Goal: Task Accomplishment & Management: Manage account settings

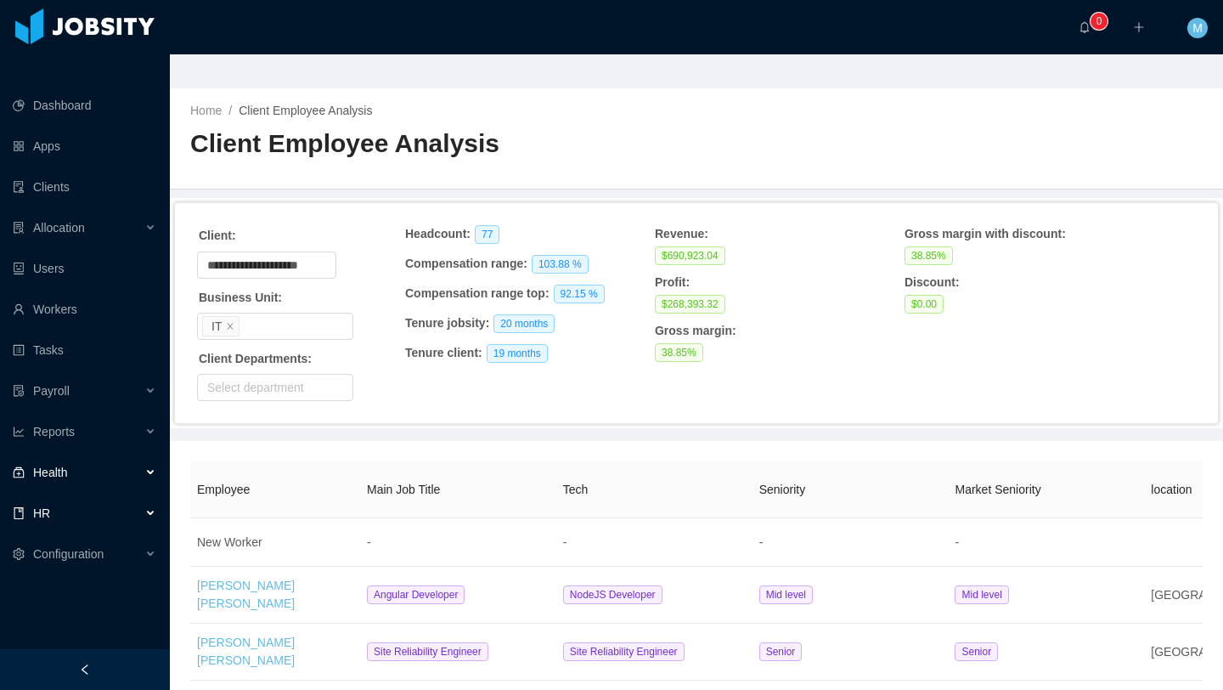
click at [51, 496] on div "HR" at bounding box center [85, 513] width 170 height 34
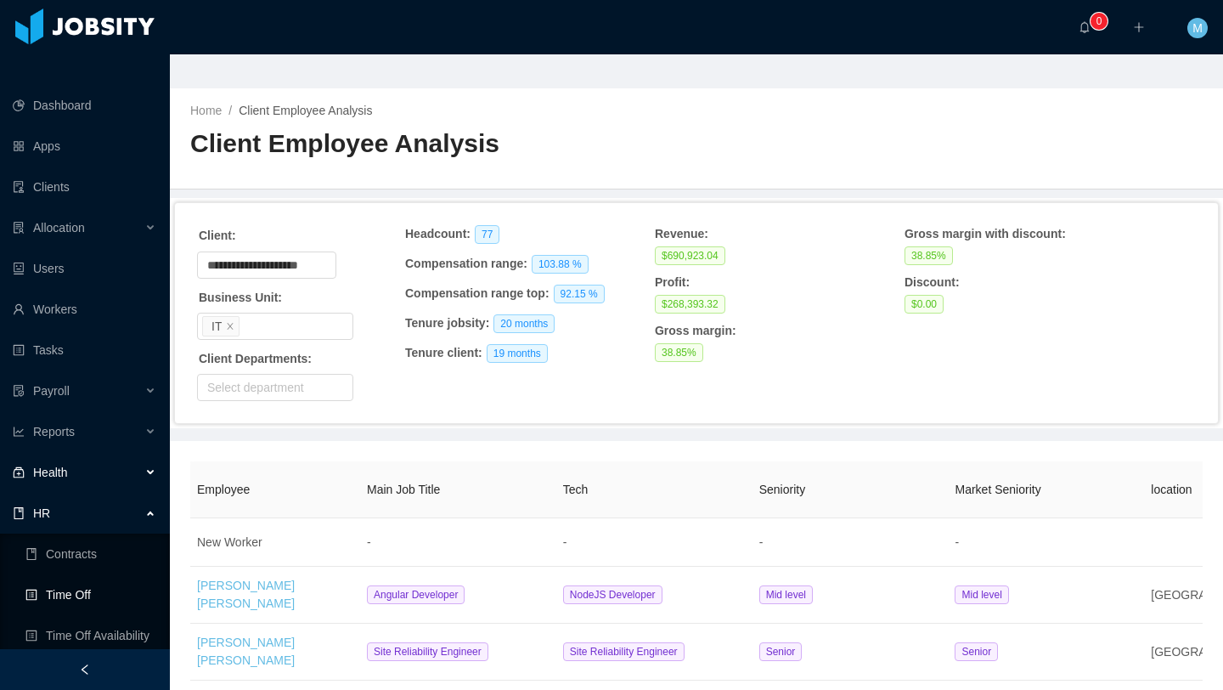
click at [82, 578] on link "Time Off" at bounding box center [90, 595] width 131 height 34
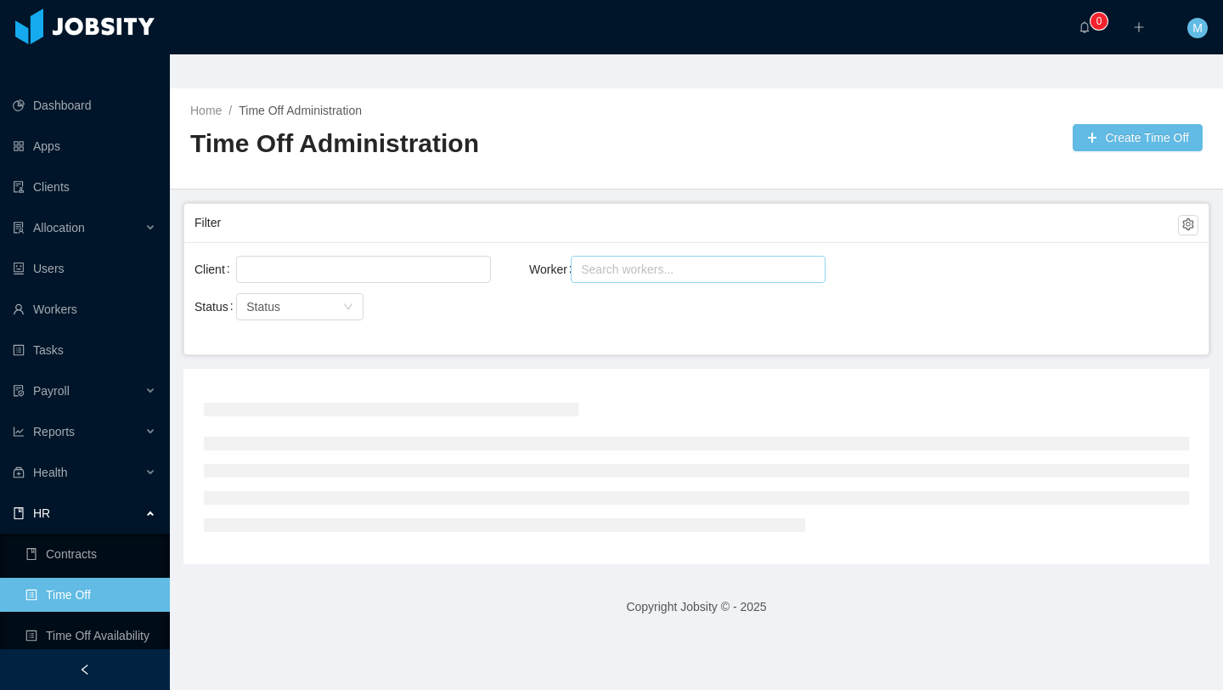
click at [590, 261] on div "Search workers..." at bounding box center [690, 269] width 219 height 17
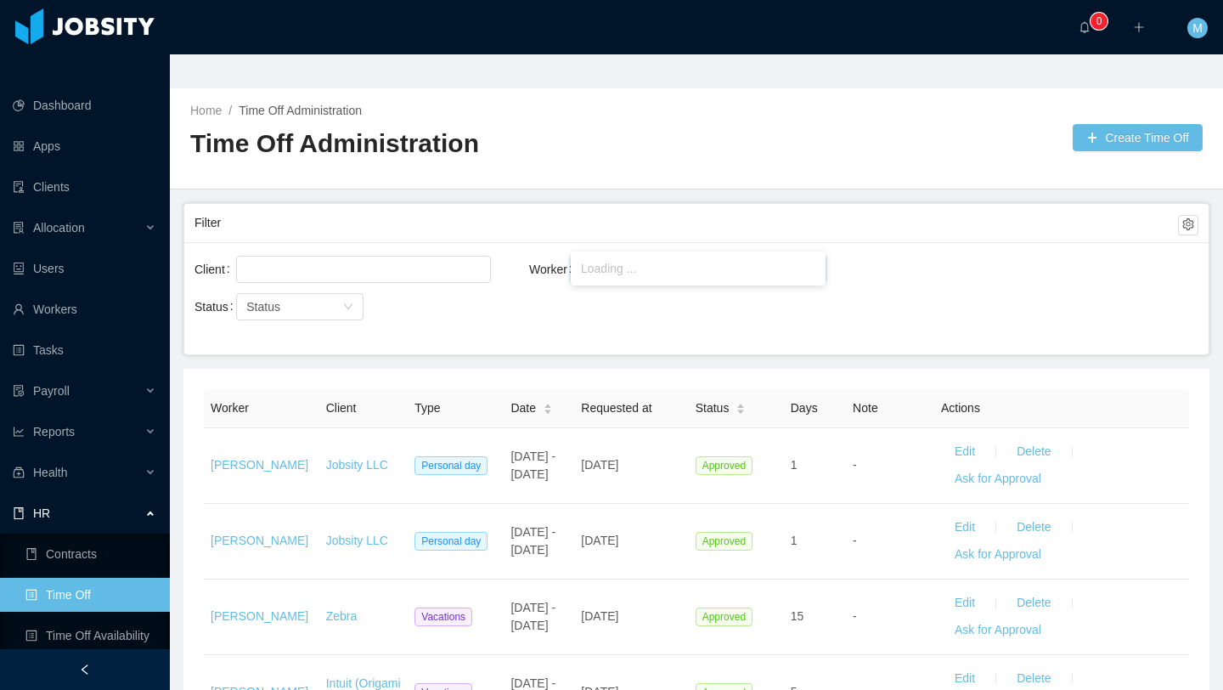
type input "*****"
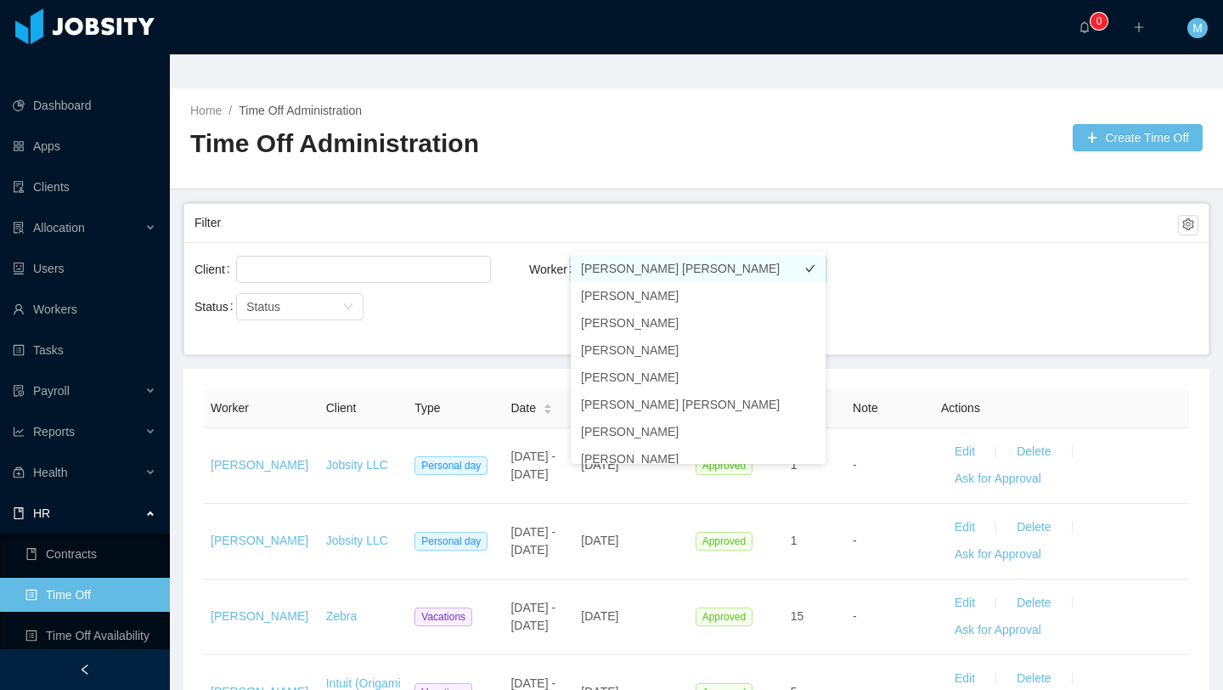
click at [642, 266] on li "[PERSON_NAME] [PERSON_NAME]" at bounding box center [698, 268] width 255 height 27
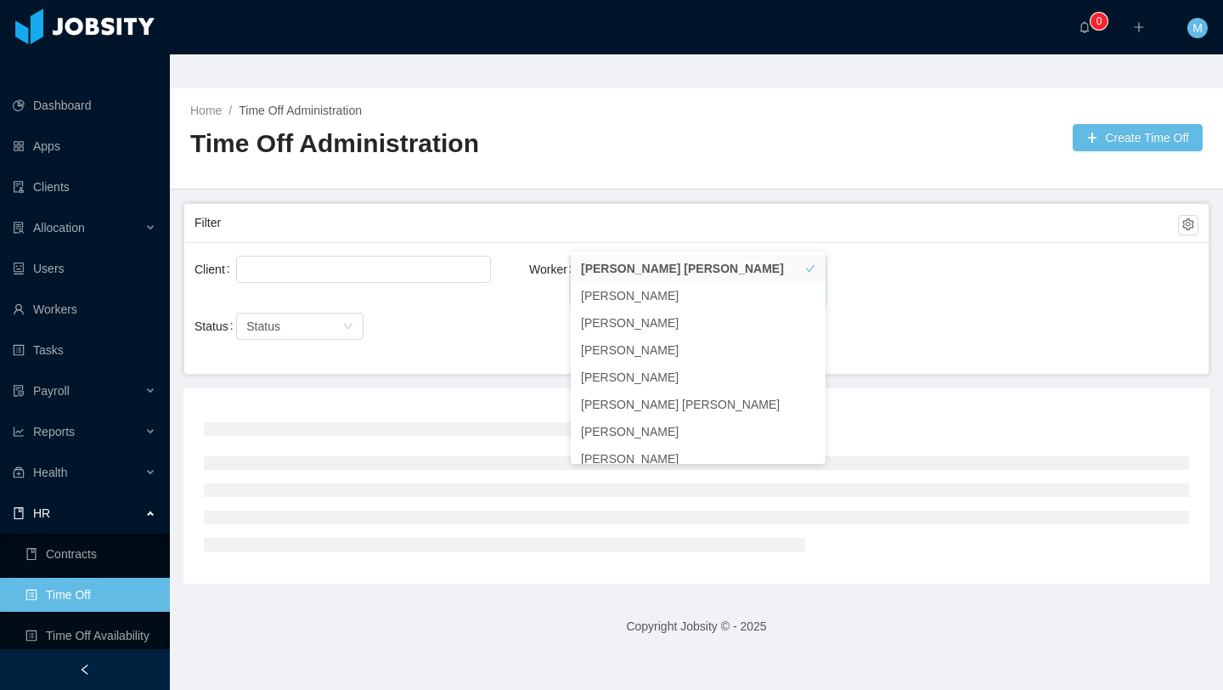
click at [448, 309] on div "Status Status" at bounding box center [362, 326] width 335 height 34
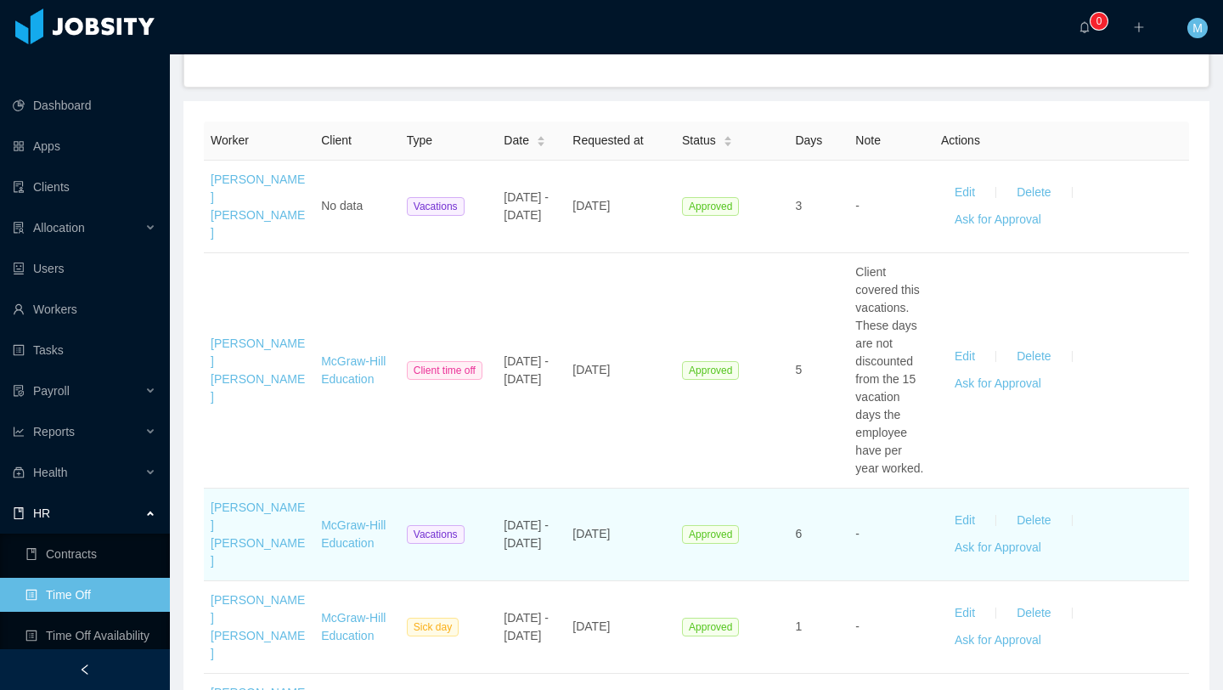
scroll to position [1092, 0]
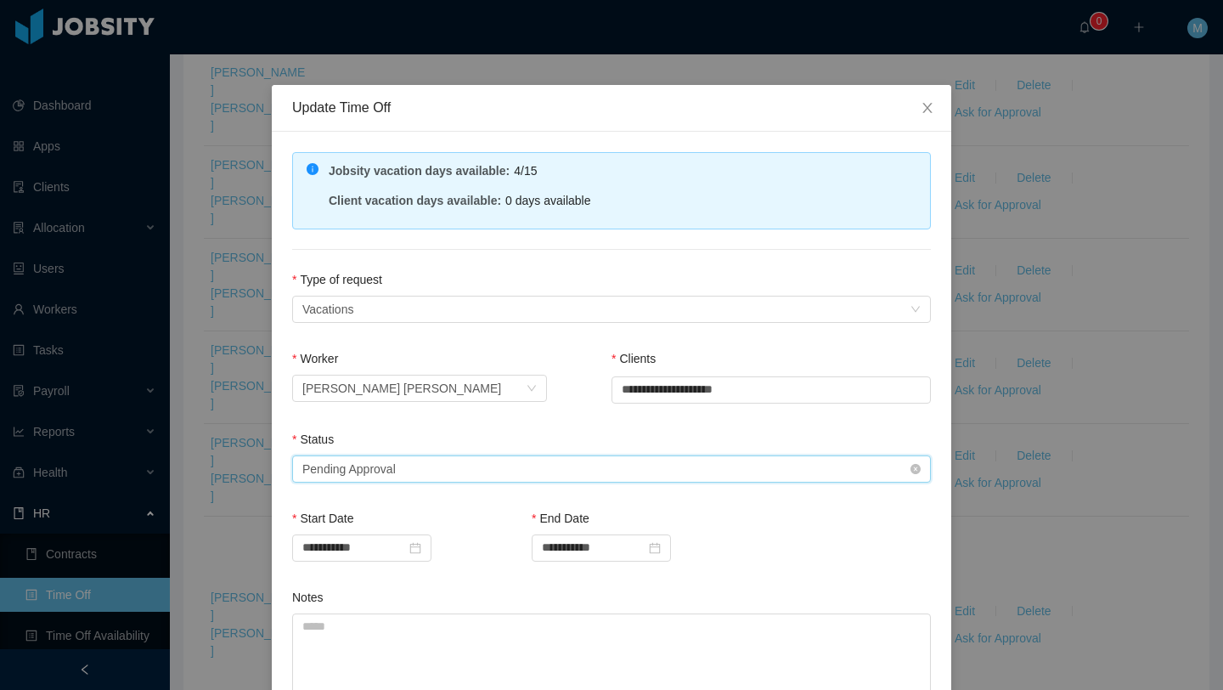
click at [441, 464] on div "Select status Pending Approval" at bounding box center [605, 468] width 607 height 25
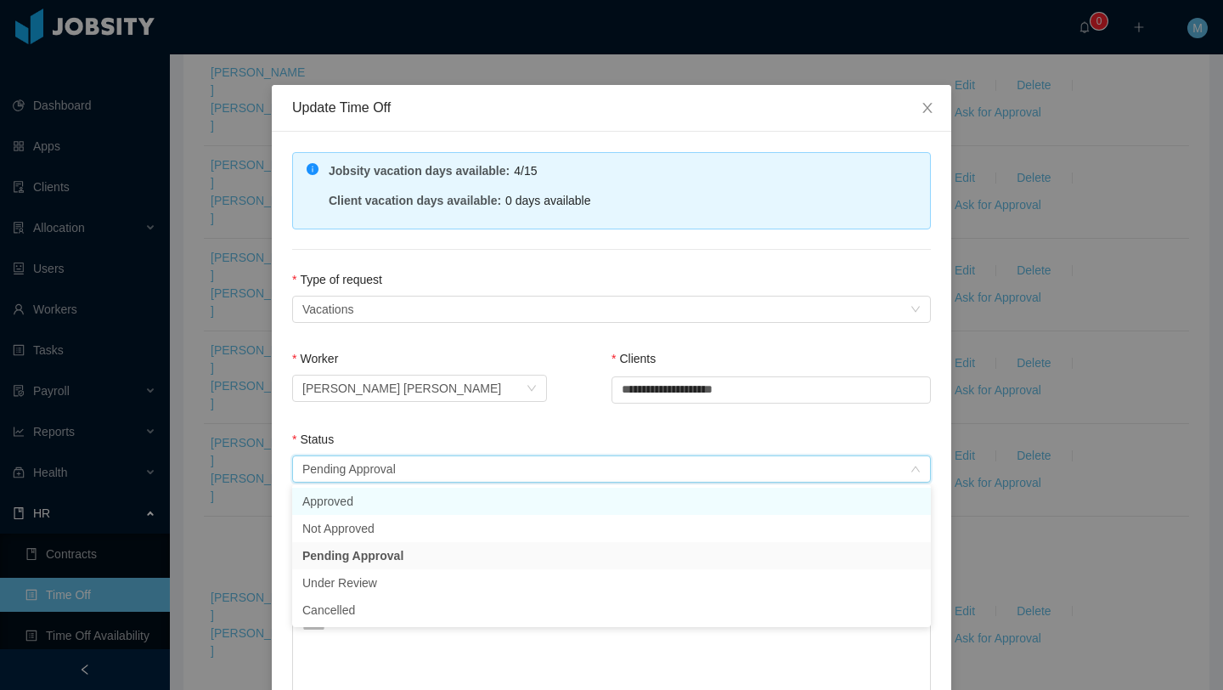
click at [372, 499] on li "Approved" at bounding box center [611, 501] width 639 height 27
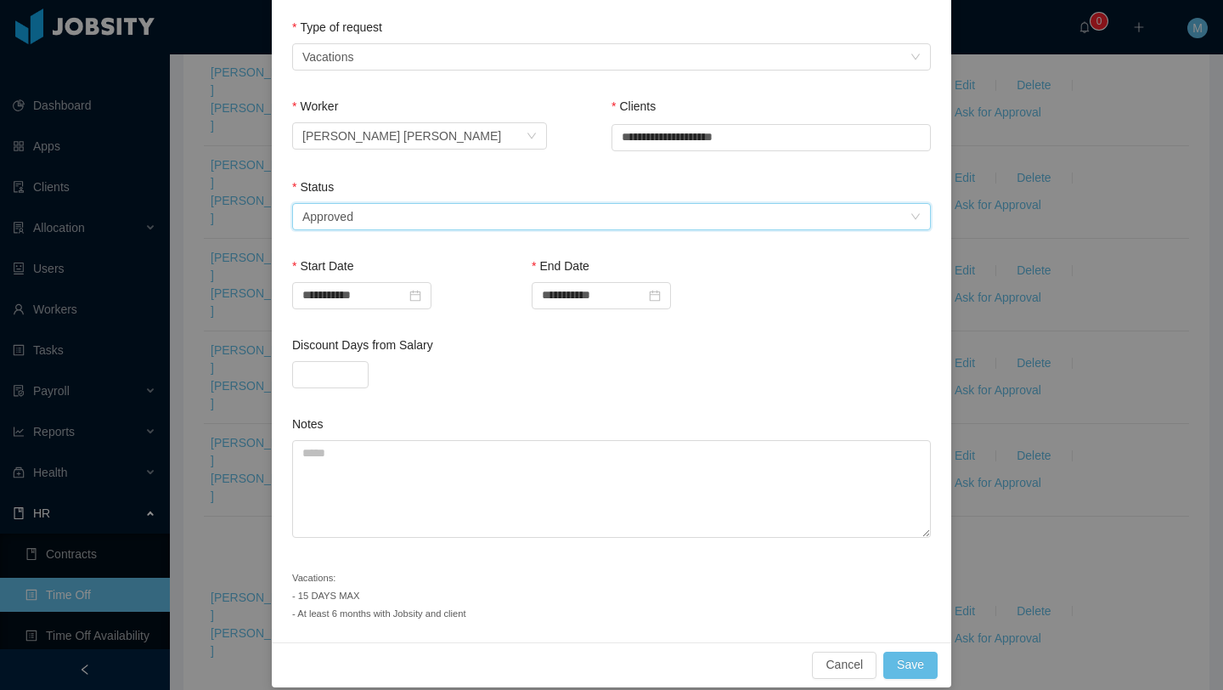
scroll to position [268, 0]
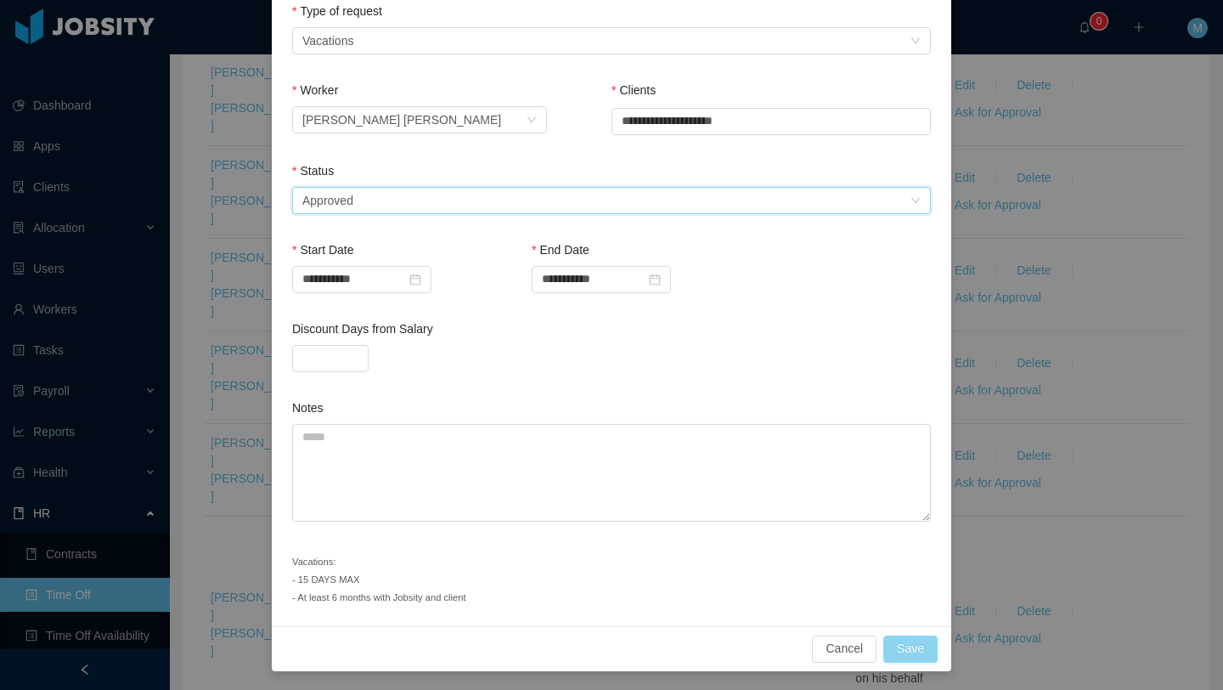
click at [919, 646] on button "Save" at bounding box center [910, 648] width 54 height 27
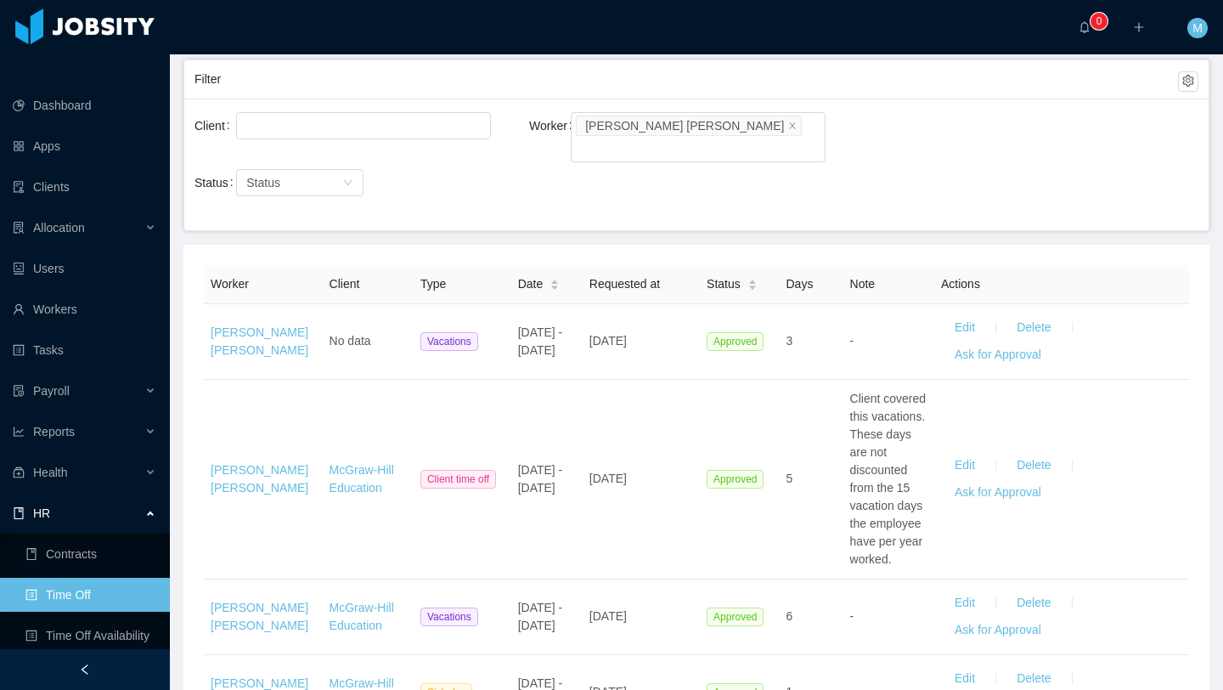
scroll to position [74, 0]
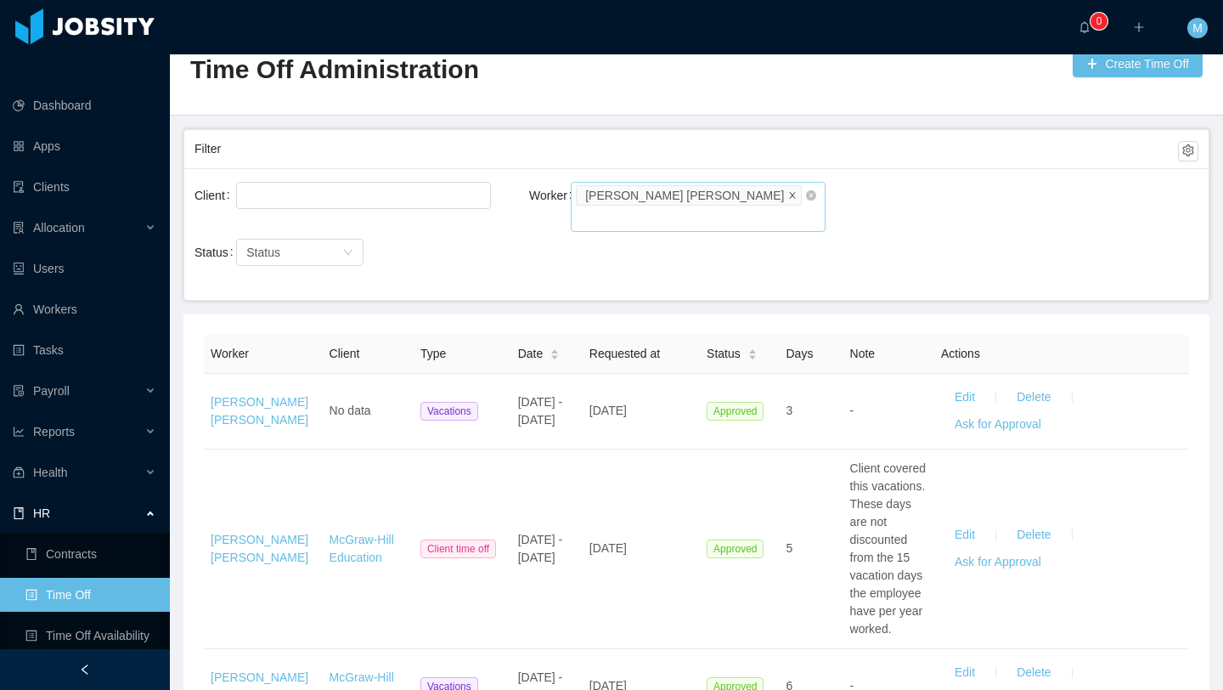
click at [788, 190] on icon "icon: close" at bounding box center [792, 194] width 8 height 8
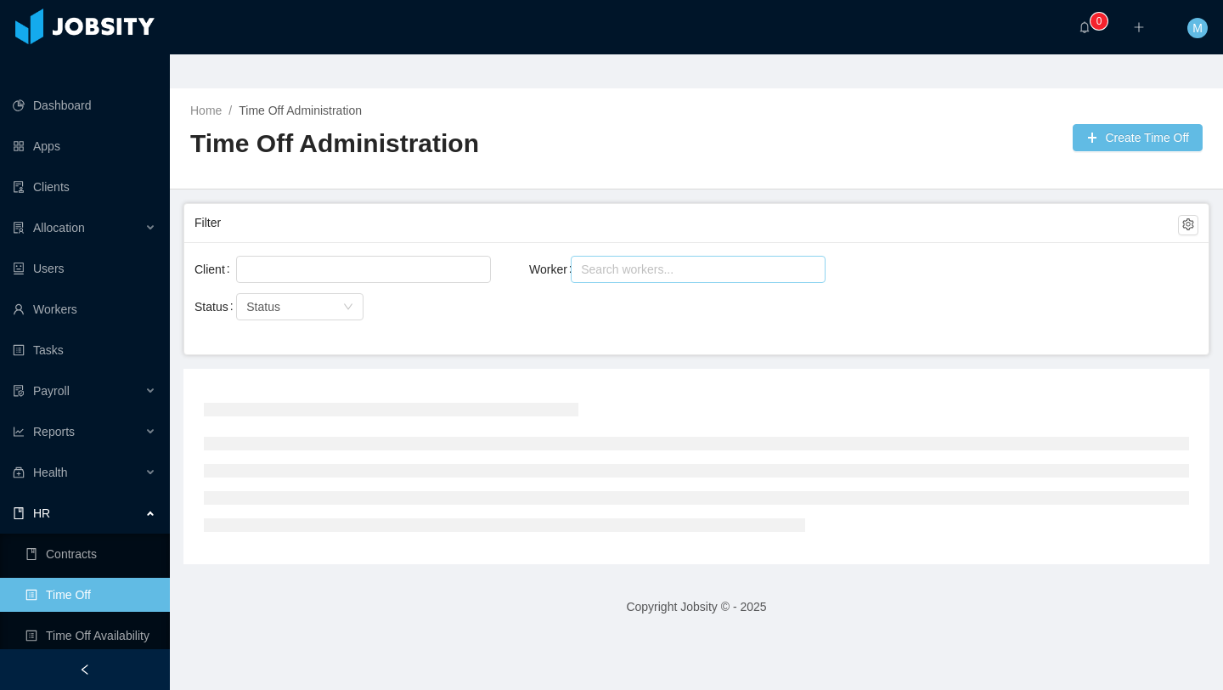
click at [668, 256] on div "Search workers..." at bounding box center [698, 269] width 255 height 27
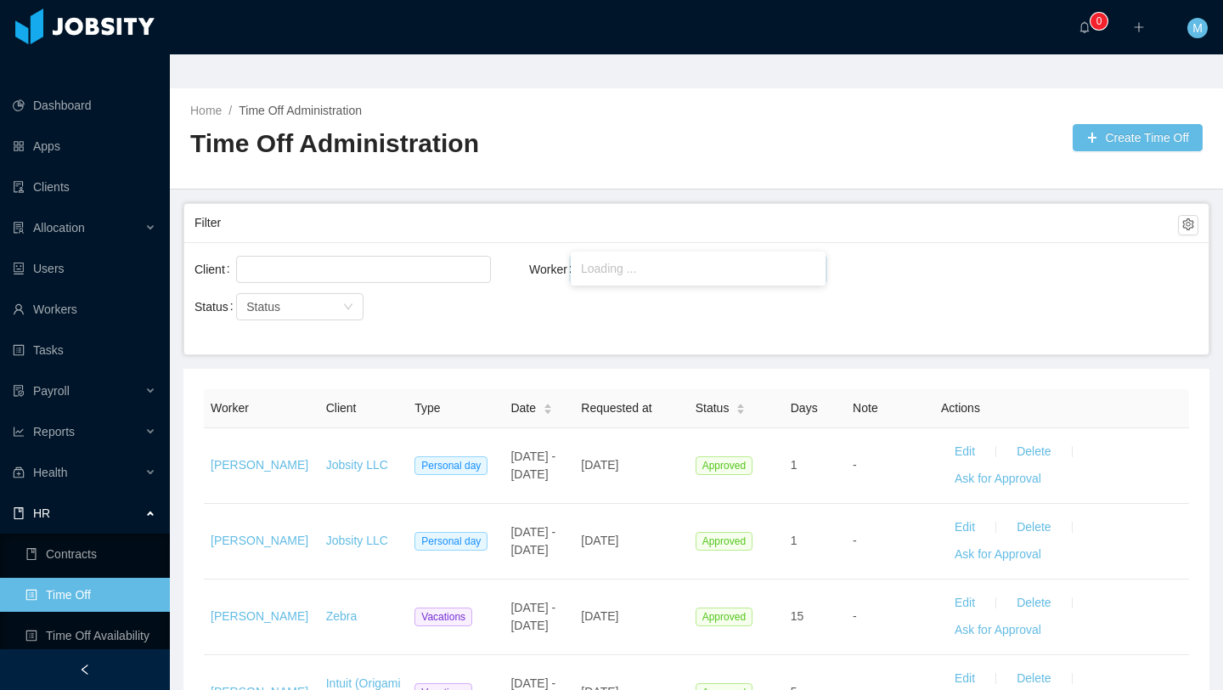
type input "**********"
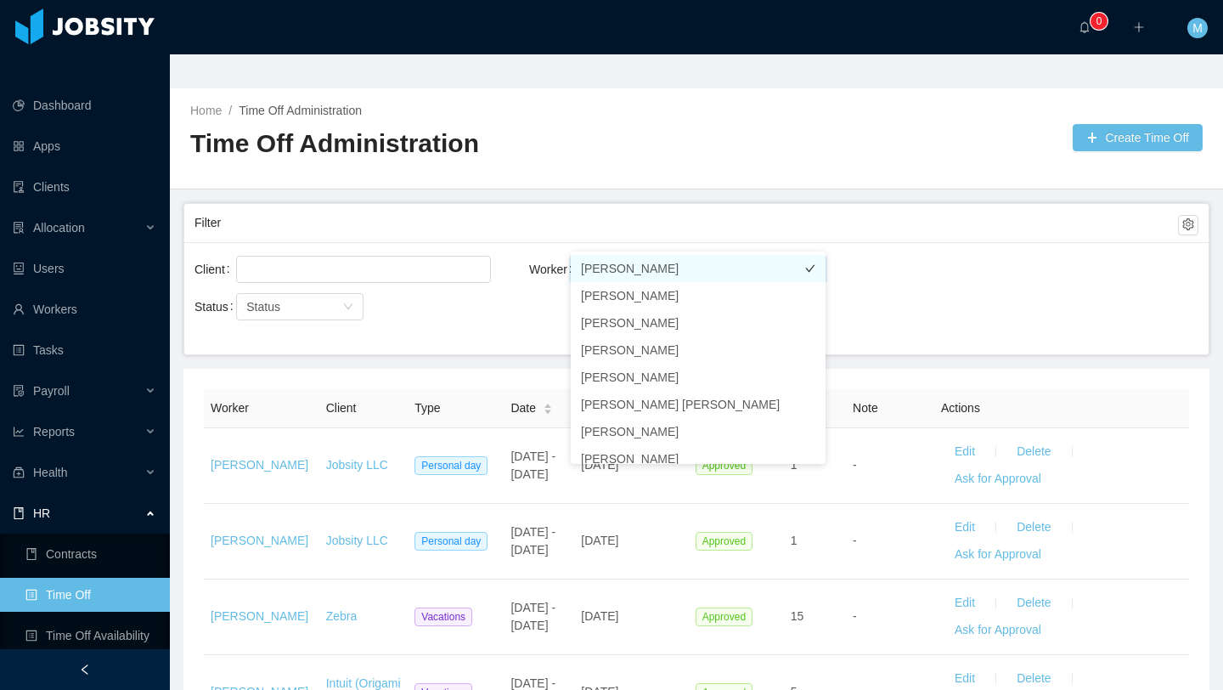
click at [629, 270] on li "[PERSON_NAME]" at bounding box center [698, 268] width 255 height 27
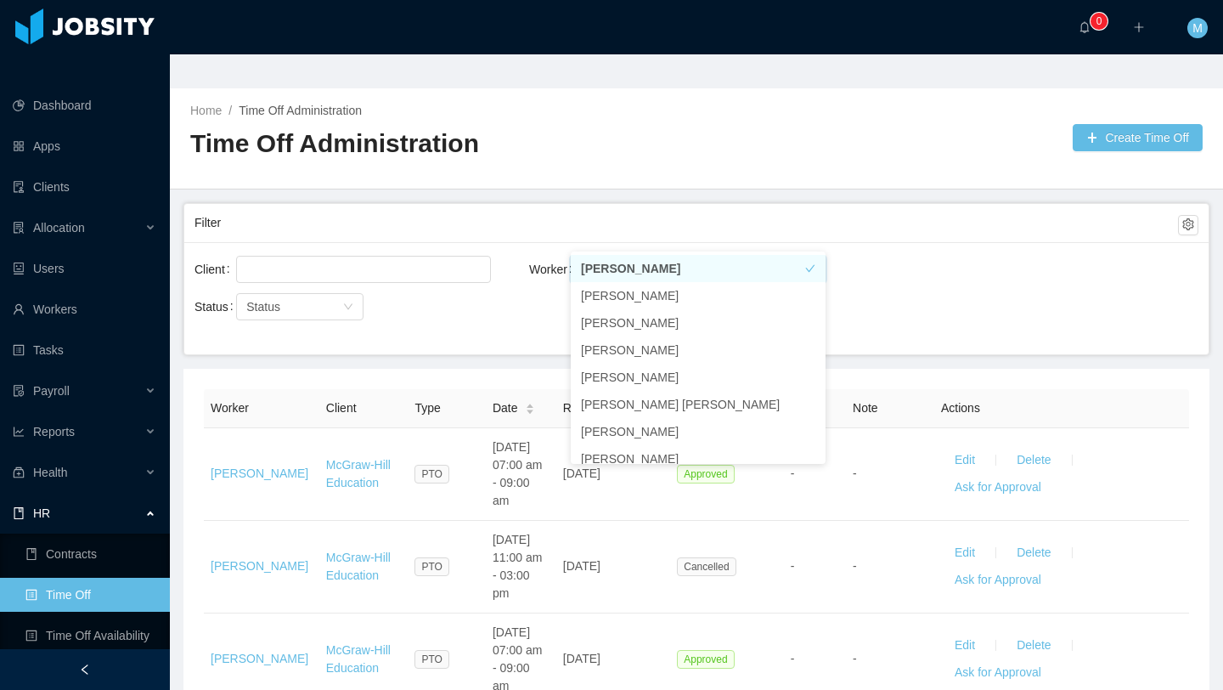
click at [506, 290] on div "Status Status" at bounding box center [362, 307] width 335 height 34
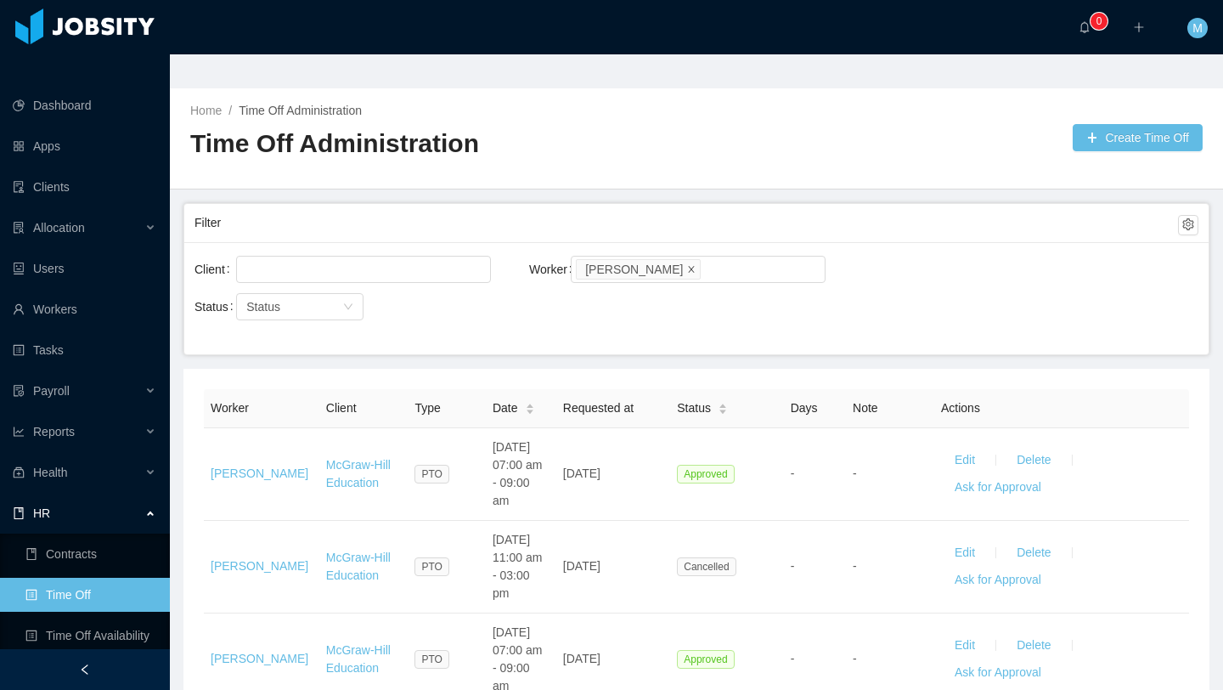
click at [691, 264] on icon "icon: close" at bounding box center [691, 268] width 8 height 8
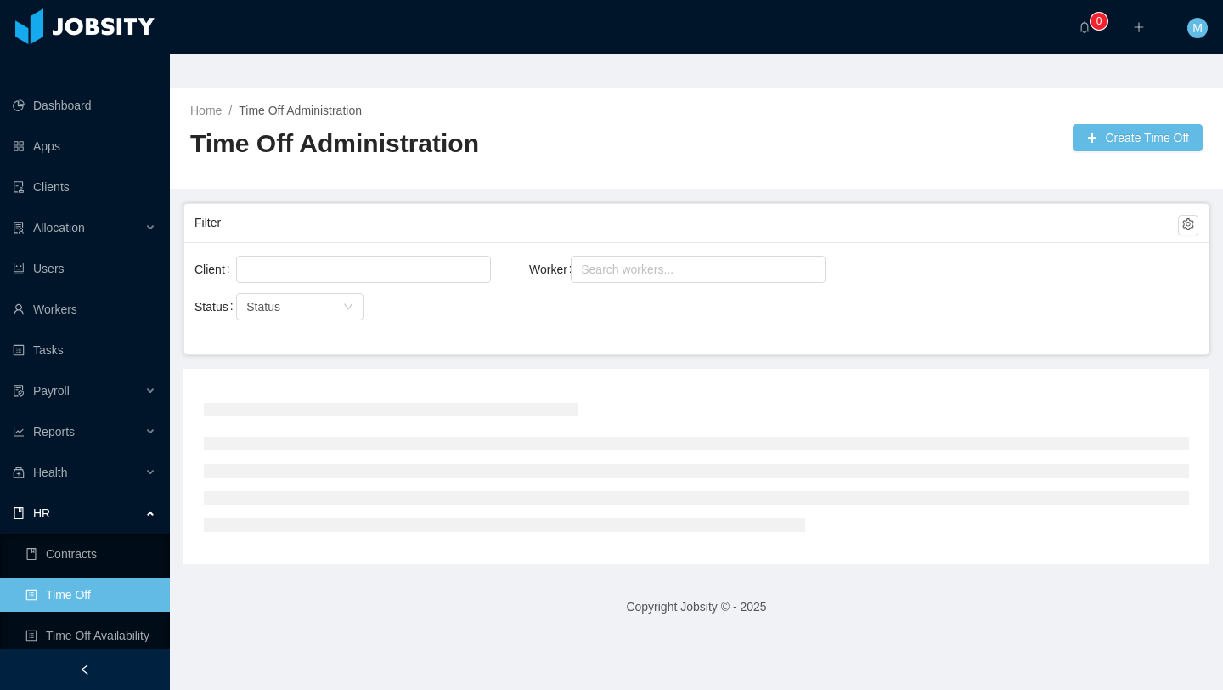
click at [691, 261] on div "Search workers..." at bounding box center [690, 269] width 219 height 17
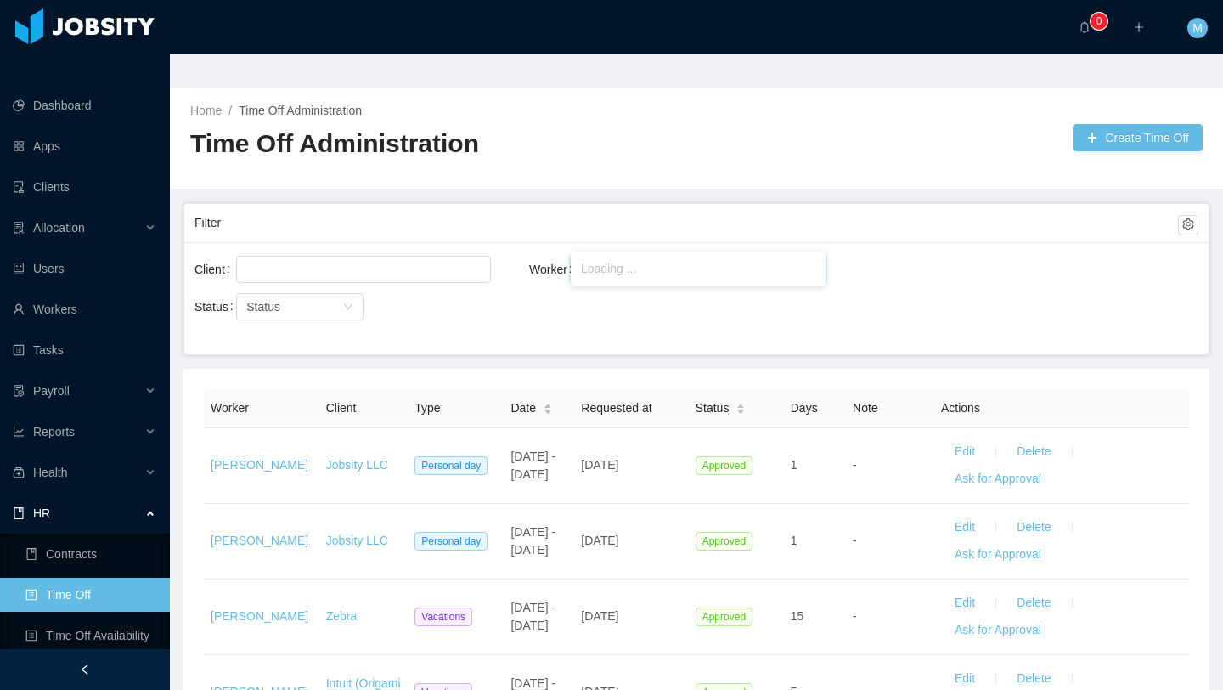
type input "********"
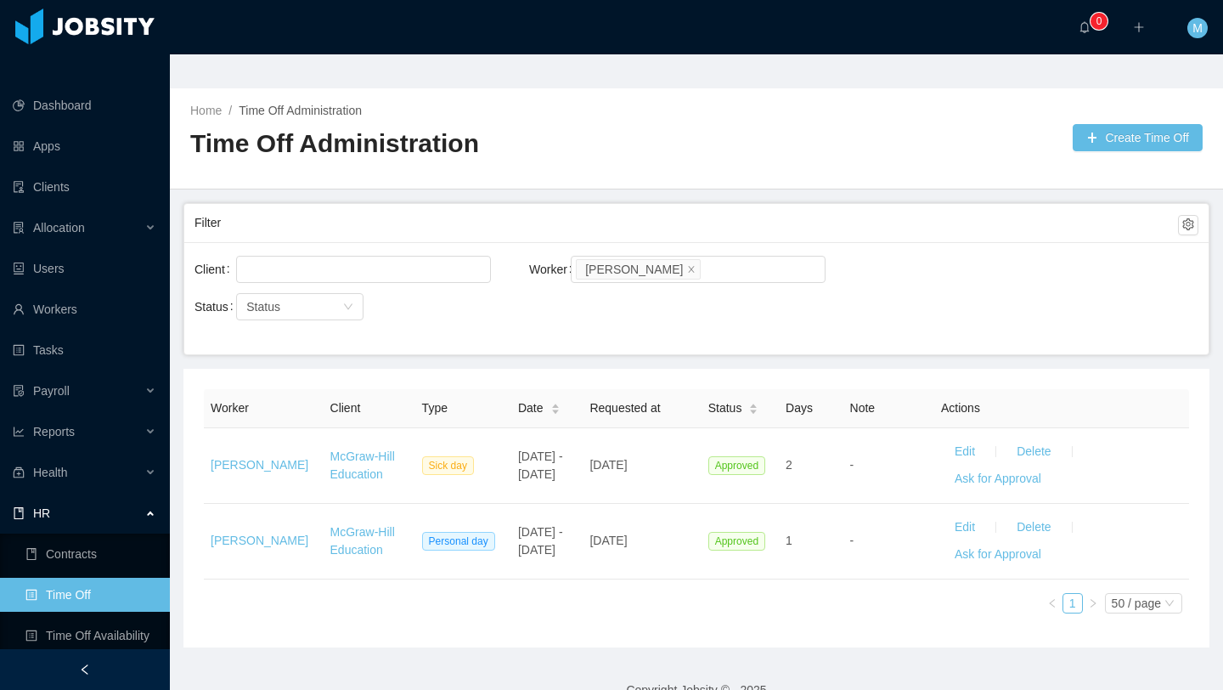
click at [612, 207] on div "Filter" at bounding box center [687, 222] width 984 height 31
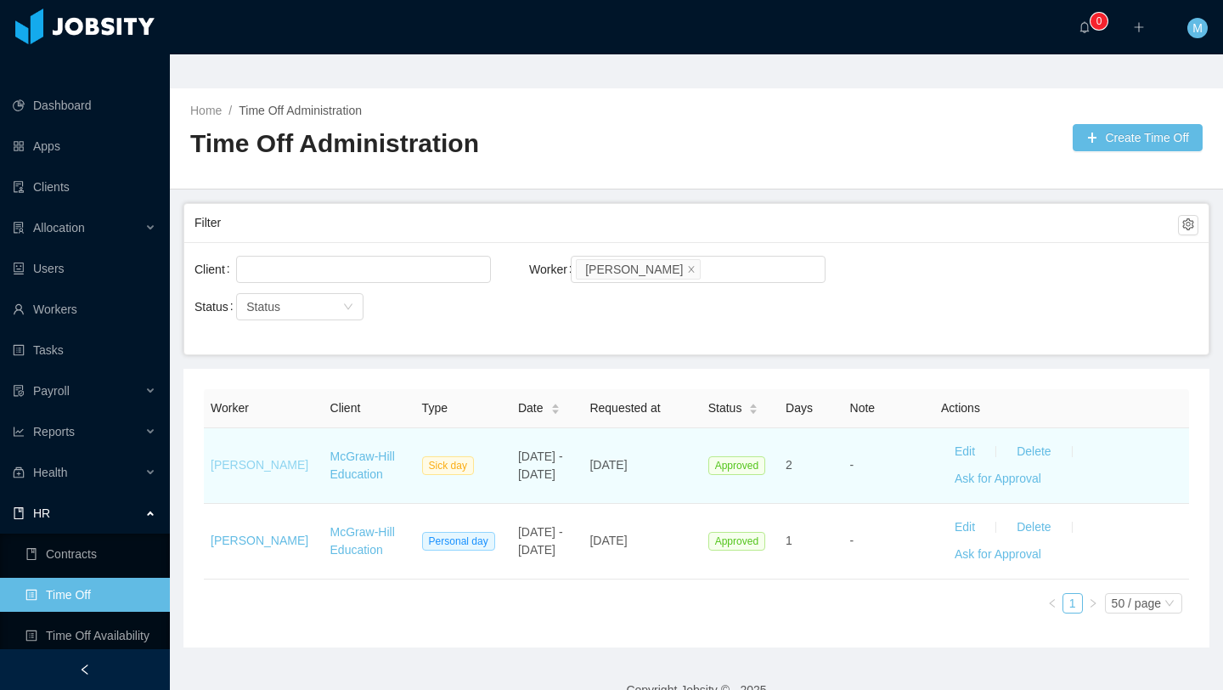
click at [274, 458] on link "[PERSON_NAME]" at bounding box center [260, 465] width 98 height 14
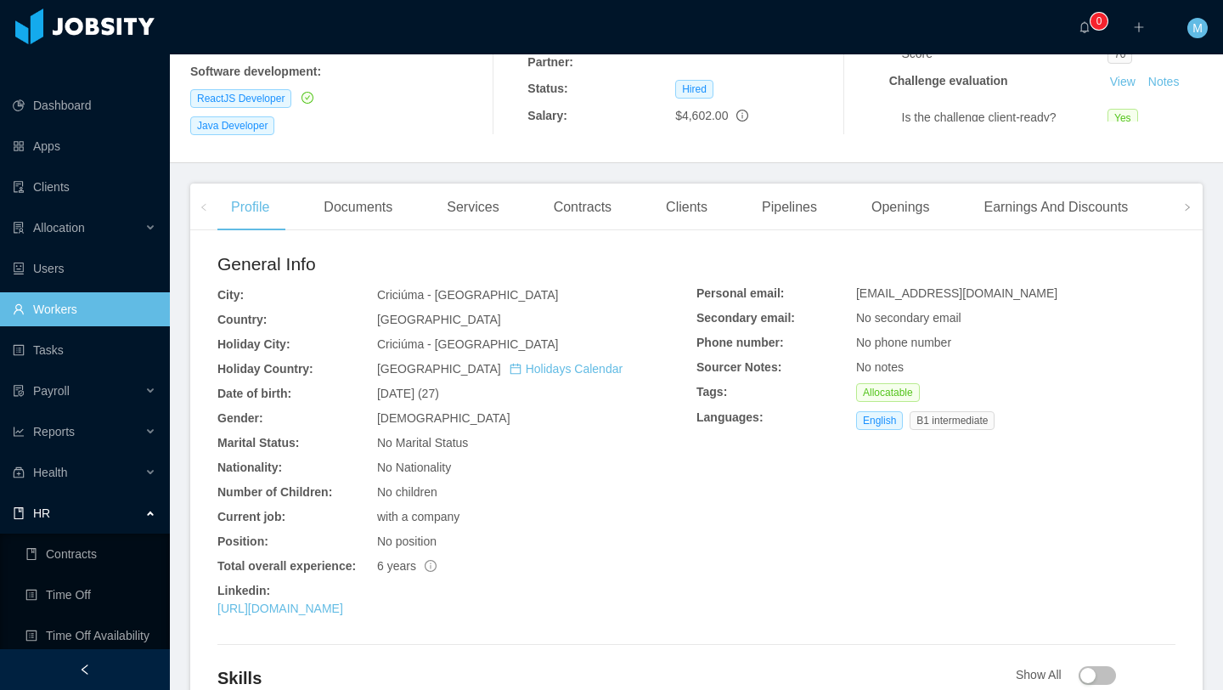
scroll to position [364, 0]
